Goal: Task Accomplishment & Management: Complete application form

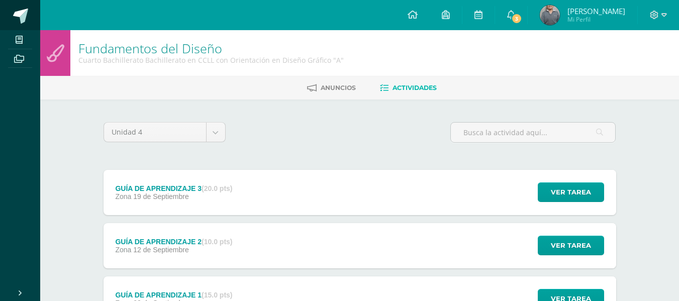
click at [6, 13] on link at bounding box center [20, 15] width 40 height 30
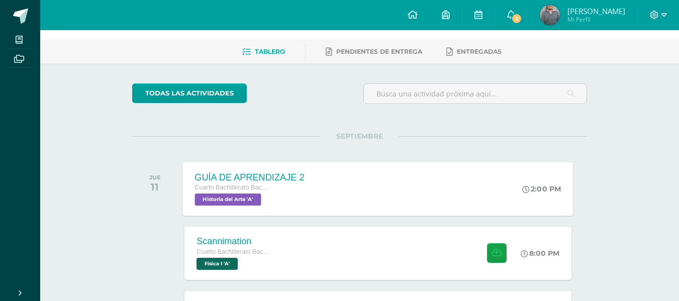
scroll to position [151, 0]
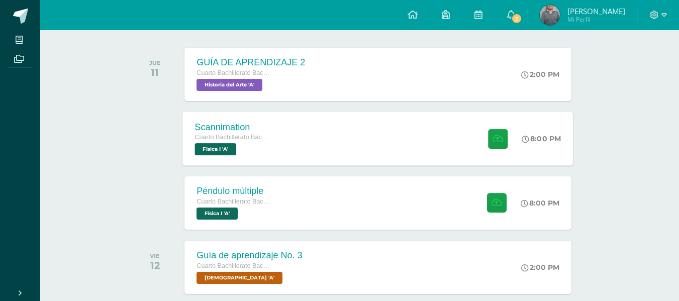
click at [353, 139] on div "Scannimation Cuarto Bachillerato Bachillerato en CCLL con Orientación en Diseño…" at bounding box center [378, 139] width 391 height 54
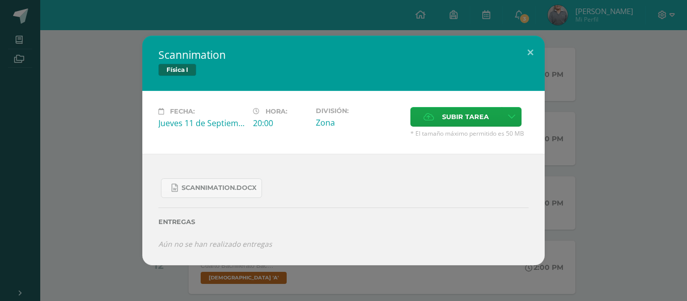
click at [439, 128] on div "Subir tarea" at bounding box center [469, 118] width 118 height 22
click at [440, 110] on label "Subir tarea" at bounding box center [456, 117] width 92 height 20
click at [0, 0] on input "Subir tarea" at bounding box center [0, 0] width 0 height 0
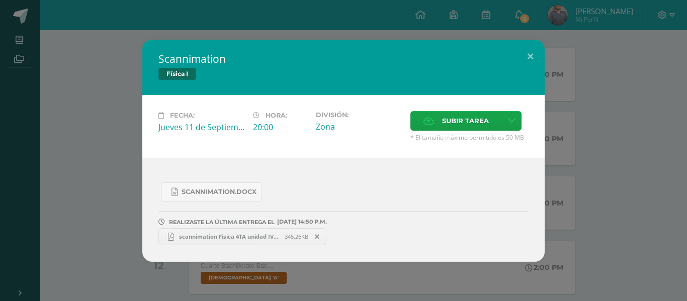
click at [600, 126] on div "Scannimation Física I Fecha: [DATE] Hora: 20:00 División: Zona Cancelar" at bounding box center [343, 151] width 679 height 222
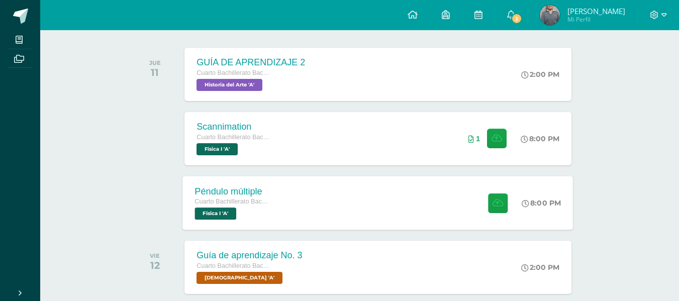
click at [356, 227] on div "Péndulo múltiple Cuarto Bachillerato Bachillerato en CCLL con Orientación en Di…" at bounding box center [378, 203] width 391 height 54
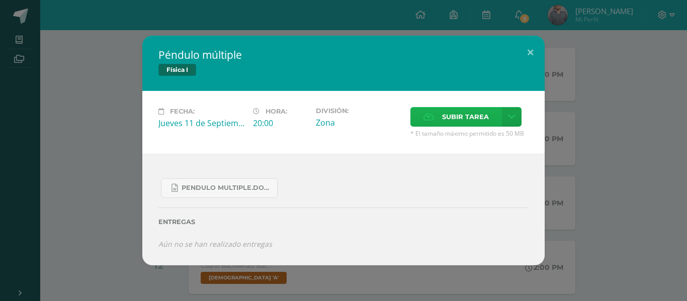
click at [436, 116] on label "Subir tarea" at bounding box center [456, 117] width 92 height 20
click at [0, 0] on input "Subir tarea" at bounding box center [0, 0] width 0 height 0
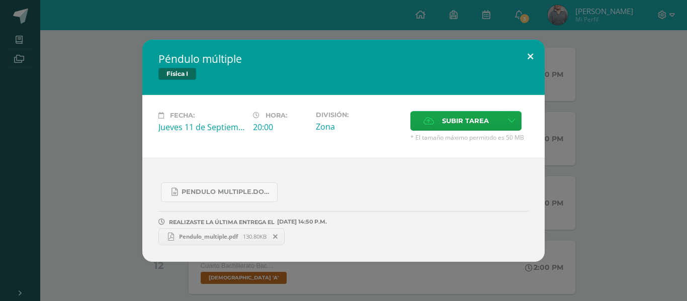
click at [530, 60] on button at bounding box center [530, 57] width 29 height 34
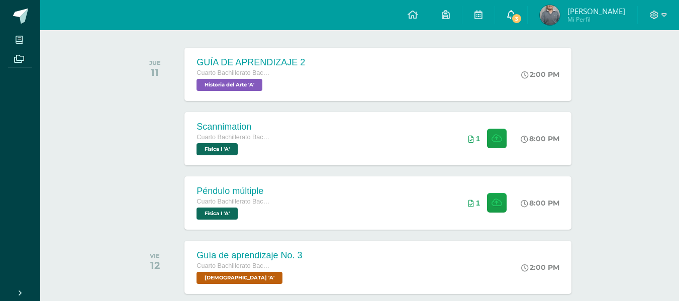
click at [527, 24] on link "3" at bounding box center [511, 15] width 32 height 30
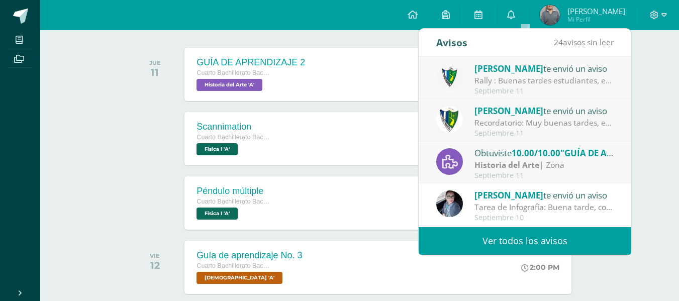
click at [515, 127] on div "Recordatorio: Muy buenas tardes, estimados estudiantes. Es un gusto saludarles.…" at bounding box center [545, 123] width 140 height 12
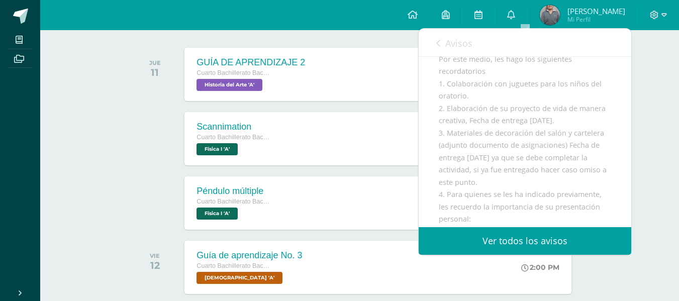
click at [462, 35] on link "Avisos" at bounding box center [454, 43] width 36 height 29
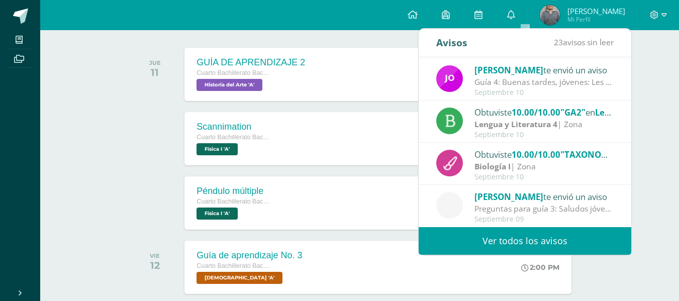
scroll to position [0, 0]
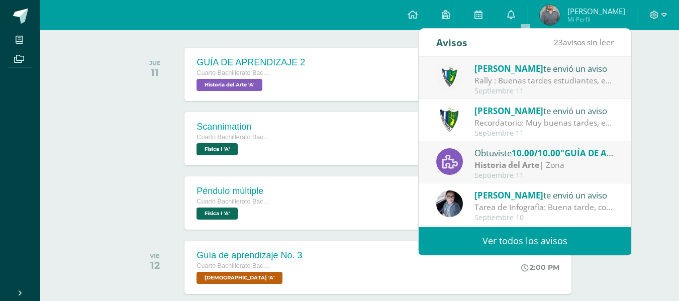
click at [480, 92] on div "Septiembre 11" at bounding box center [545, 91] width 140 height 9
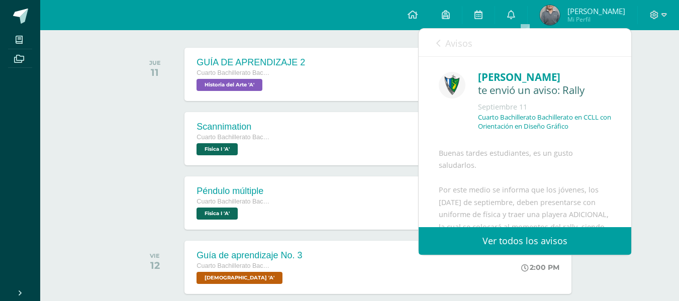
click at [466, 43] on span "Avisos" at bounding box center [458, 43] width 27 height 12
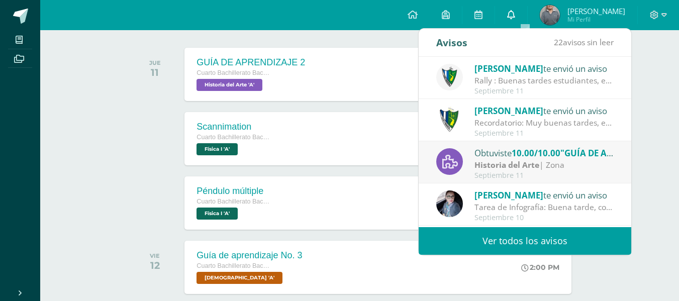
click at [516, 6] on link "0" at bounding box center [511, 15] width 32 height 30
